Goal: Communication & Community: Answer question/provide support

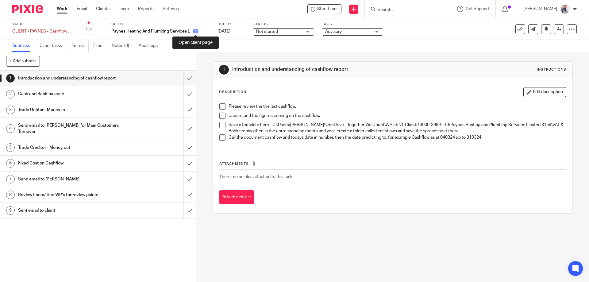
click at [196, 32] on icon at bounding box center [195, 31] width 5 height 5
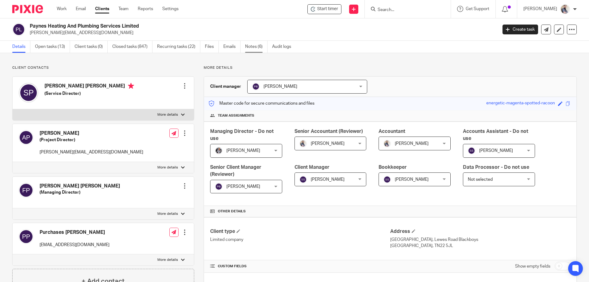
click at [254, 45] on link "Notes (6)" at bounding box center [256, 47] width 22 height 12
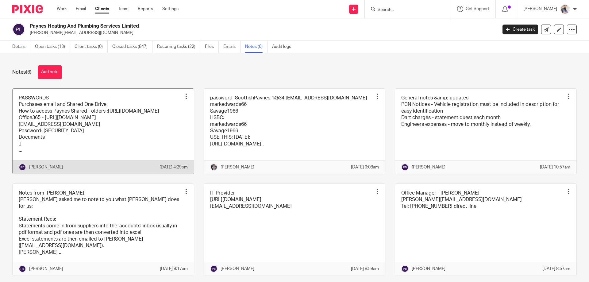
click at [53, 118] on link at bounding box center [103, 131] width 181 height 85
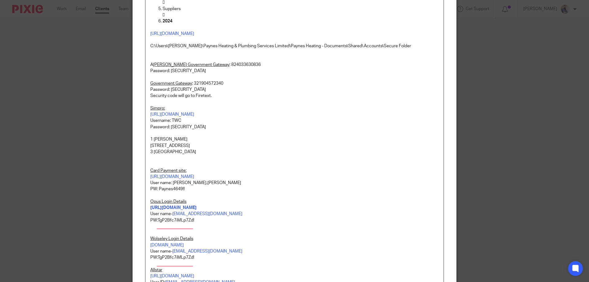
scroll to position [164, 0]
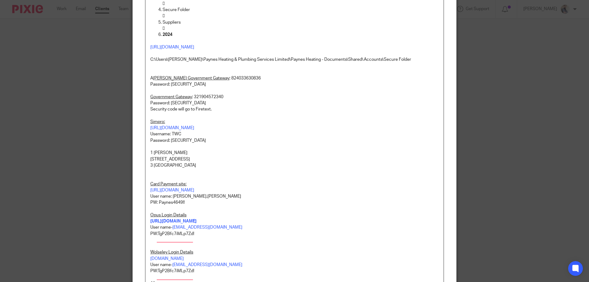
click at [206, 100] on p "Government Gateway : 321904572340" at bounding box center [294, 97] width 289 height 6
drag, startPoint x: 198, startPoint y: 107, endPoint x: 170, endPoint y: 107, distance: 27.6
click at [170, 106] on p "Password: Paynes1234!" at bounding box center [294, 103] width 289 height 6
copy p "Paynes1234!"
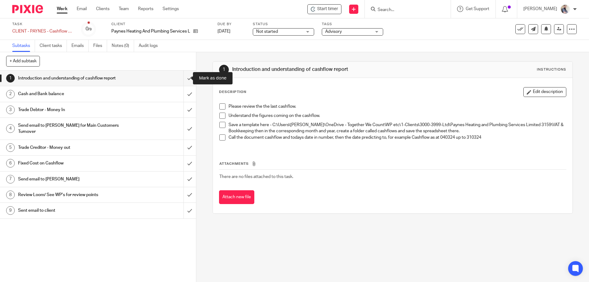
click at [181, 75] on input "submit" at bounding box center [98, 78] width 196 height 15
click at [184, 92] on input "submit" at bounding box center [98, 93] width 196 height 15
click at [183, 109] on input "submit" at bounding box center [98, 109] width 196 height 15
click at [181, 124] on input "submit" at bounding box center [98, 129] width 196 height 22
click at [184, 140] on input "submit" at bounding box center [98, 147] width 196 height 15
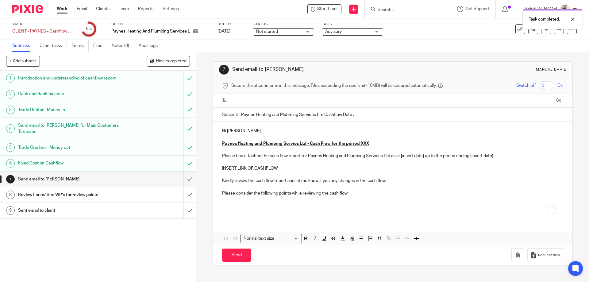
click at [360, 118] on input "Paynes Heating and Plubming Services Ltd Cashflow Date ." at bounding box center [402, 115] width 322 height 14
click at [289, 115] on input "Paynes Heating and Plubming Services Ltd Cashflow Date ." at bounding box center [402, 115] width 322 height 14
click at [362, 117] on input "Paynes Heating and Plumbing Services Ltd Cashflow Date ." at bounding box center [402, 115] width 322 height 14
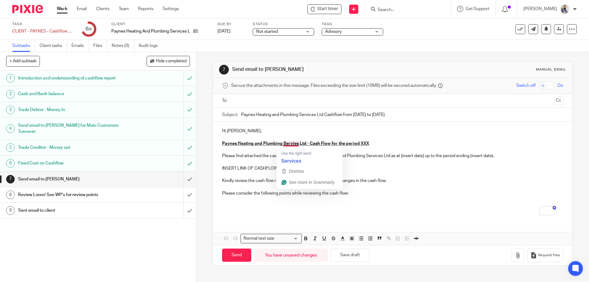
type input "Paynes Heating and Plumbing Services Ltd Cashflow from [DATE] to [DATE]"
click at [290, 144] on u "Paynes Heating and Plumbing Servies Ltd - Cash Flow for the period XXX" at bounding box center [295, 143] width 147 height 4
click at [358, 142] on u "Paynes Heating and Plumbing Services Ltd - Cash Flow for the period XXX" at bounding box center [296, 143] width 149 height 4
drag, startPoint x: 399, startPoint y: 157, endPoint x: 462, endPoint y: 165, distance: 64.0
click at [400, 157] on p "Please find attached the cash flow report for Paynes Heating and Plumbing Servi…" at bounding box center [392, 156] width 341 height 6
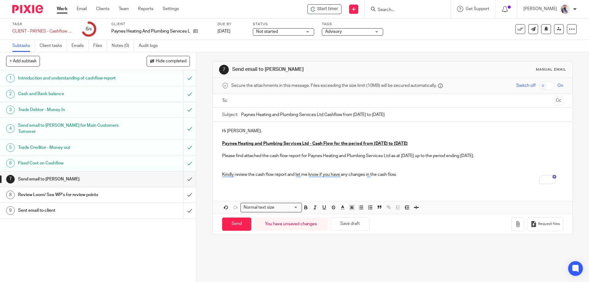
click at [222, 161] on p "To enrich screen reader interactions, please activate Accessibility in Grammarl…" at bounding box center [392, 162] width 341 height 6
click at [249, 184] on p "To enrich screen reader interactions, please activate Accessibility in Grammarl…" at bounding box center [392, 181] width 341 height 6
click at [219, 165] on div "Hi [PERSON_NAME], Paynes Heating and Plumbing Services Ltd - Cash Flow for the …" at bounding box center [392, 155] width 359 height 67
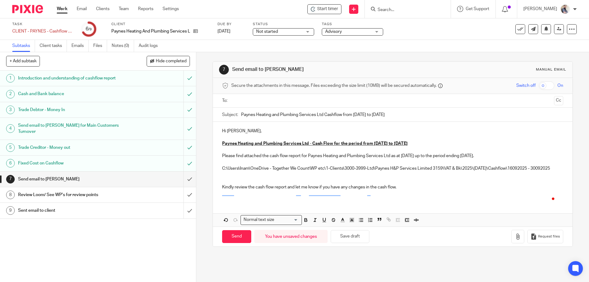
click at [223, 160] on p "To enrich screen reader interactions, please activate Accessibility in Grammarl…" at bounding box center [392, 162] width 341 height 6
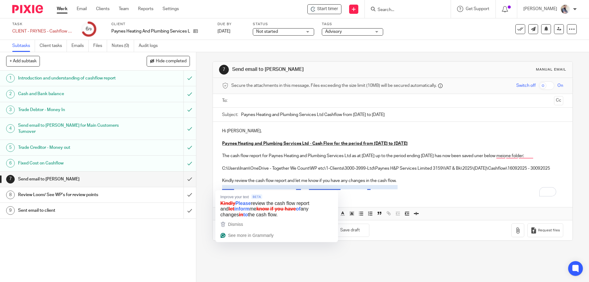
click at [398, 195] on div "Hi [PERSON_NAME], Paynes Heating and Plumbing Services Ltd - Cash Flow for the …" at bounding box center [392, 158] width 359 height 73
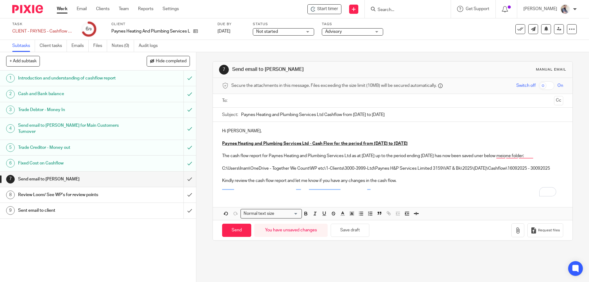
click at [259, 104] on input "text" at bounding box center [393, 100] width 318 height 7
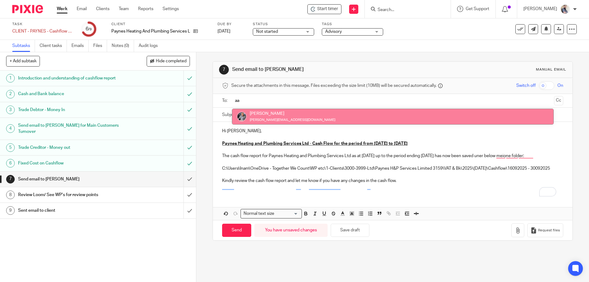
type input "aa"
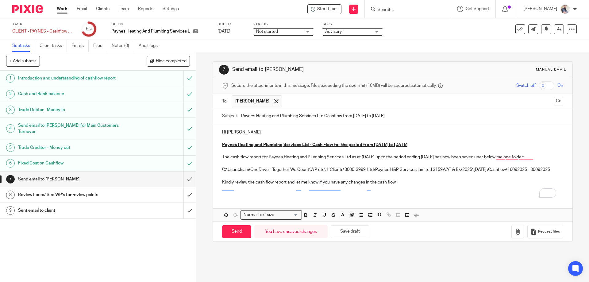
drag, startPoint x: 242, startPoint y: 238, endPoint x: 486, endPoint y: 167, distance: 254.6
click at [455, 170] on form "Secure the attachments in this message. Files exceeding the size limit (10MB) w…" at bounding box center [392, 160] width 359 height 164
click at [241, 238] on input "Send" at bounding box center [236, 231] width 29 height 13
type input "Sent"
